Goal: Navigation & Orientation: Find specific page/section

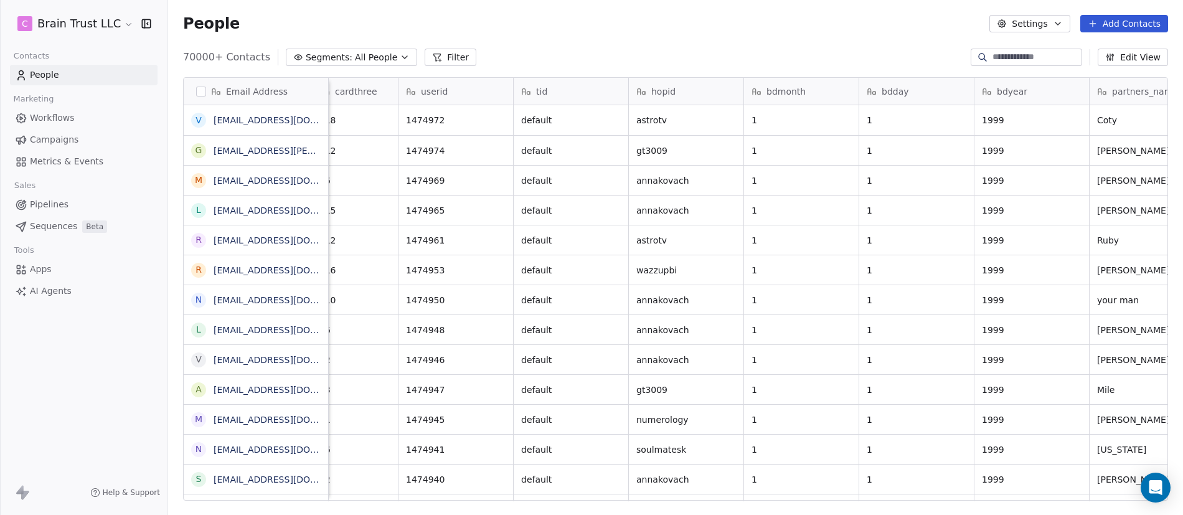
scroll to position [0, 1423]
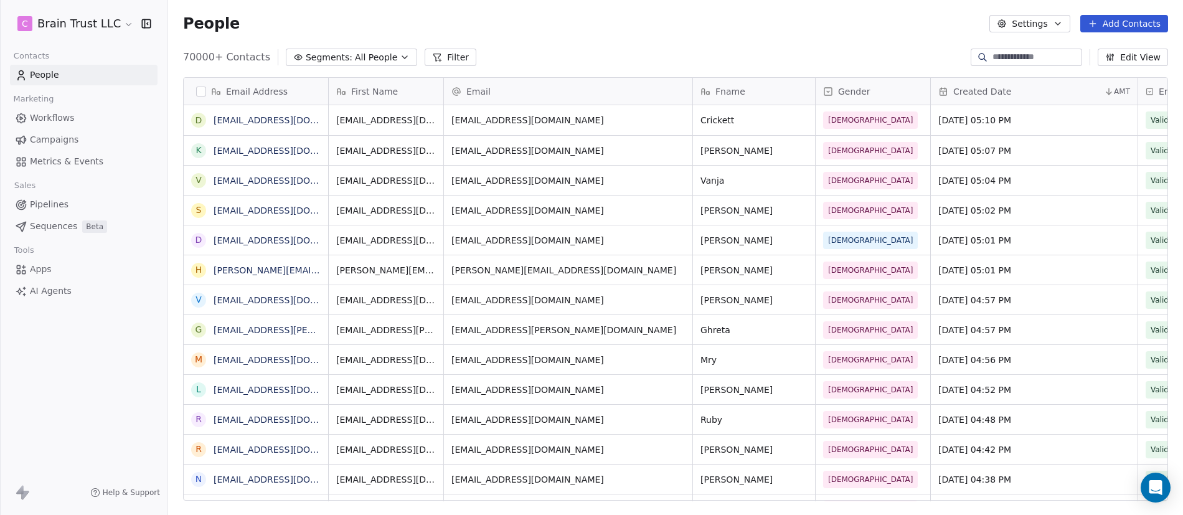
scroll to position [444, 1006]
click at [50, 204] on span "Pipelines" at bounding box center [49, 204] width 39 height 13
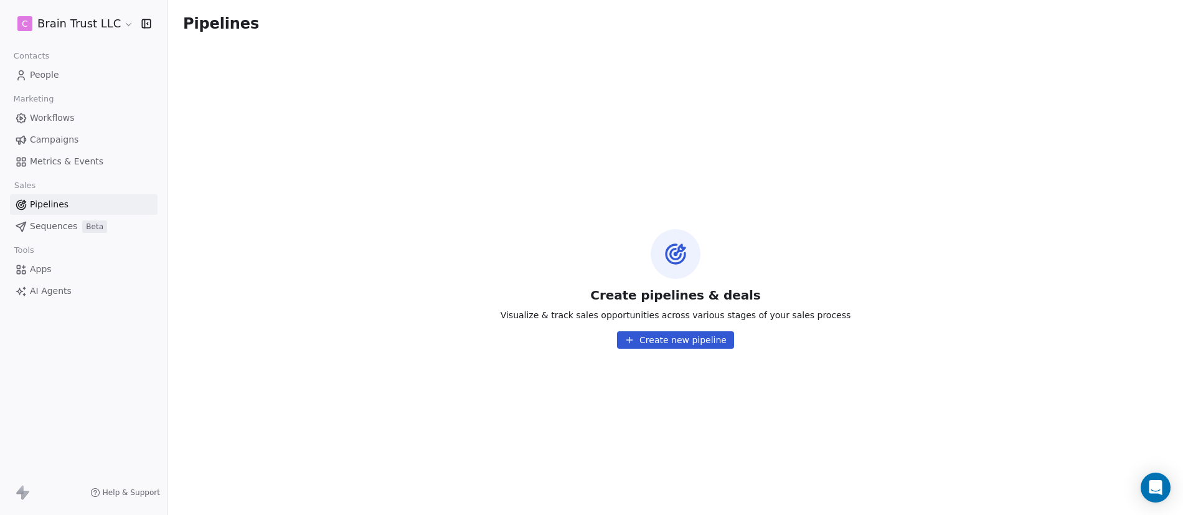
click at [57, 111] on span "Workflows" at bounding box center [52, 117] width 45 height 13
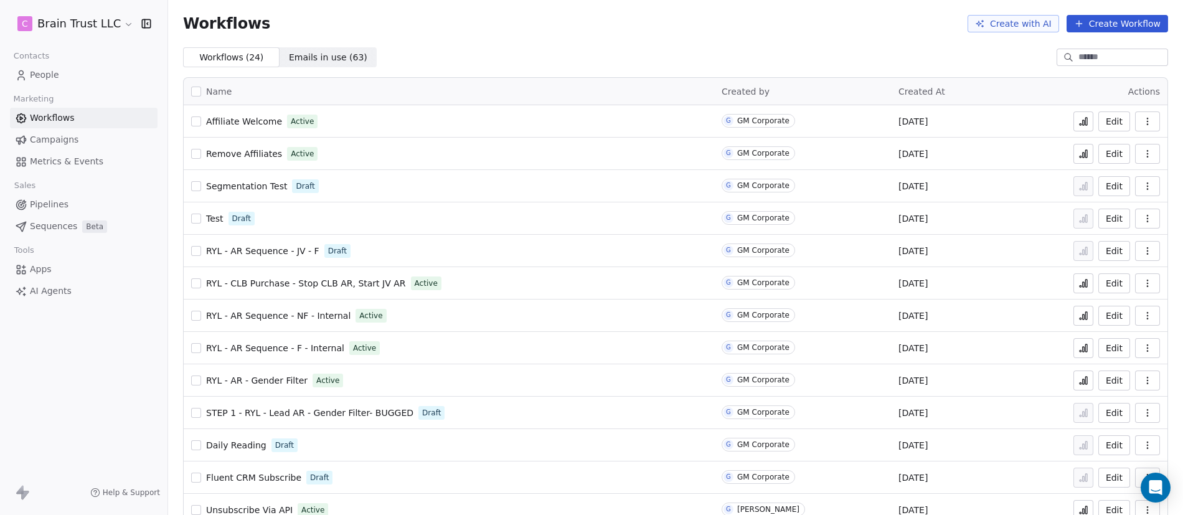
click at [315, 283] on span "RYL - CLB Purchase - Stop CLB AR, Start JV AR" at bounding box center [306, 283] width 200 height 10
